Goal: Complete application form

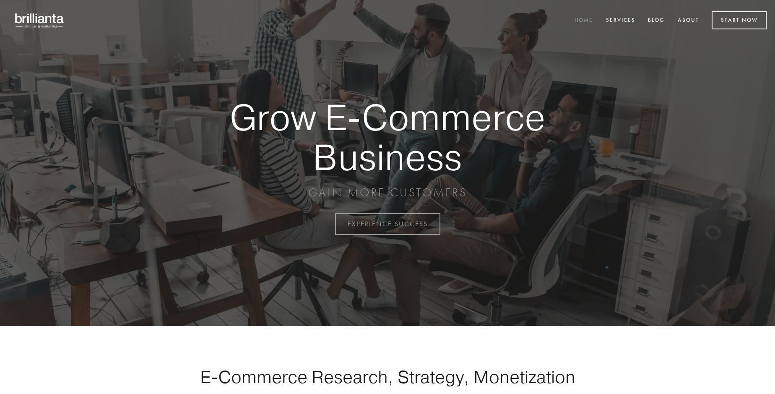
scroll to position [2198, 0]
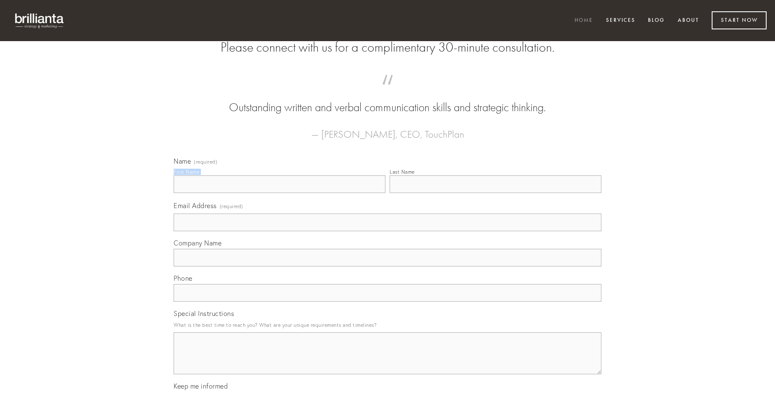
type input "[PERSON_NAME]"
click at [495, 193] on input "Last Name" at bounding box center [496, 184] width 212 height 18
type input "[PERSON_NAME]"
click at [388, 231] on input "Email Address (required)" at bounding box center [388, 222] width 428 height 18
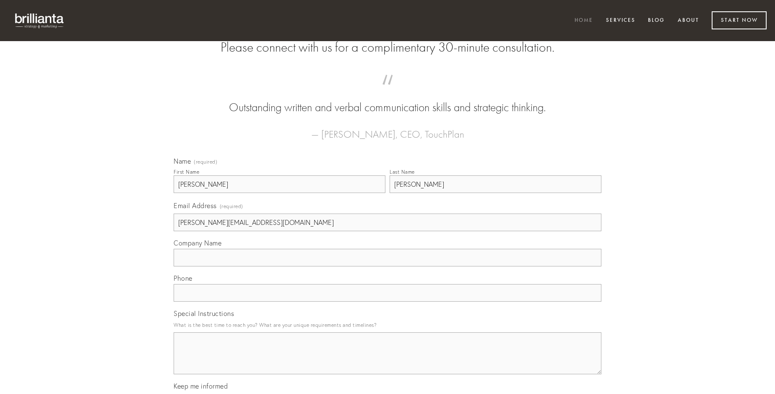
type input "[PERSON_NAME][EMAIL_ADDRESS][DOMAIN_NAME]"
click at [388, 266] on input "Company Name" at bounding box center [388, 258] width 428 height 18
type input "cribro"
click at [388, 302] on input "text" at bounding box center [388, 293] width 428 height 18
click at [388, 361] on textarea "Special Instructions" at bounding box center [388, 353] width 428 height 42
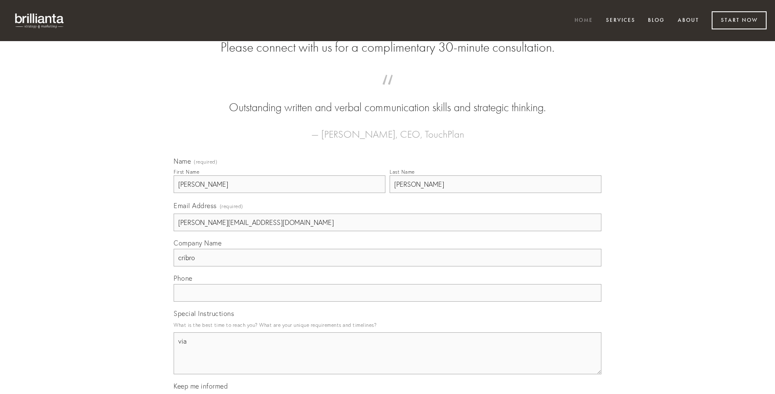
type textarea "via"
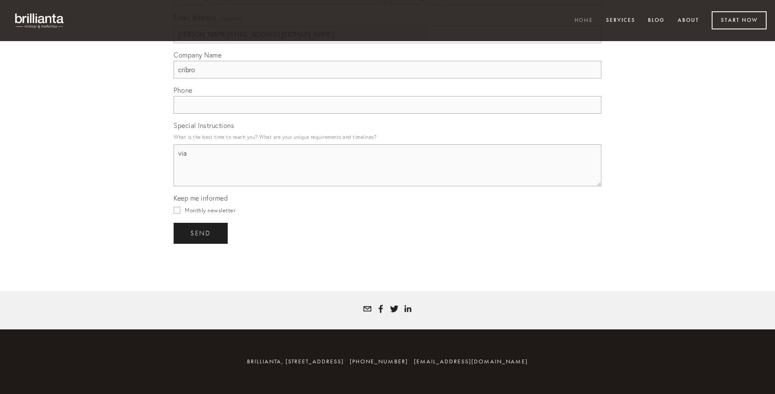
click at [201, 233] on span "send" at bounding box center [200, 233] width 21 height 8
